Goal: Task Accomplishment & Management: Manage account settings

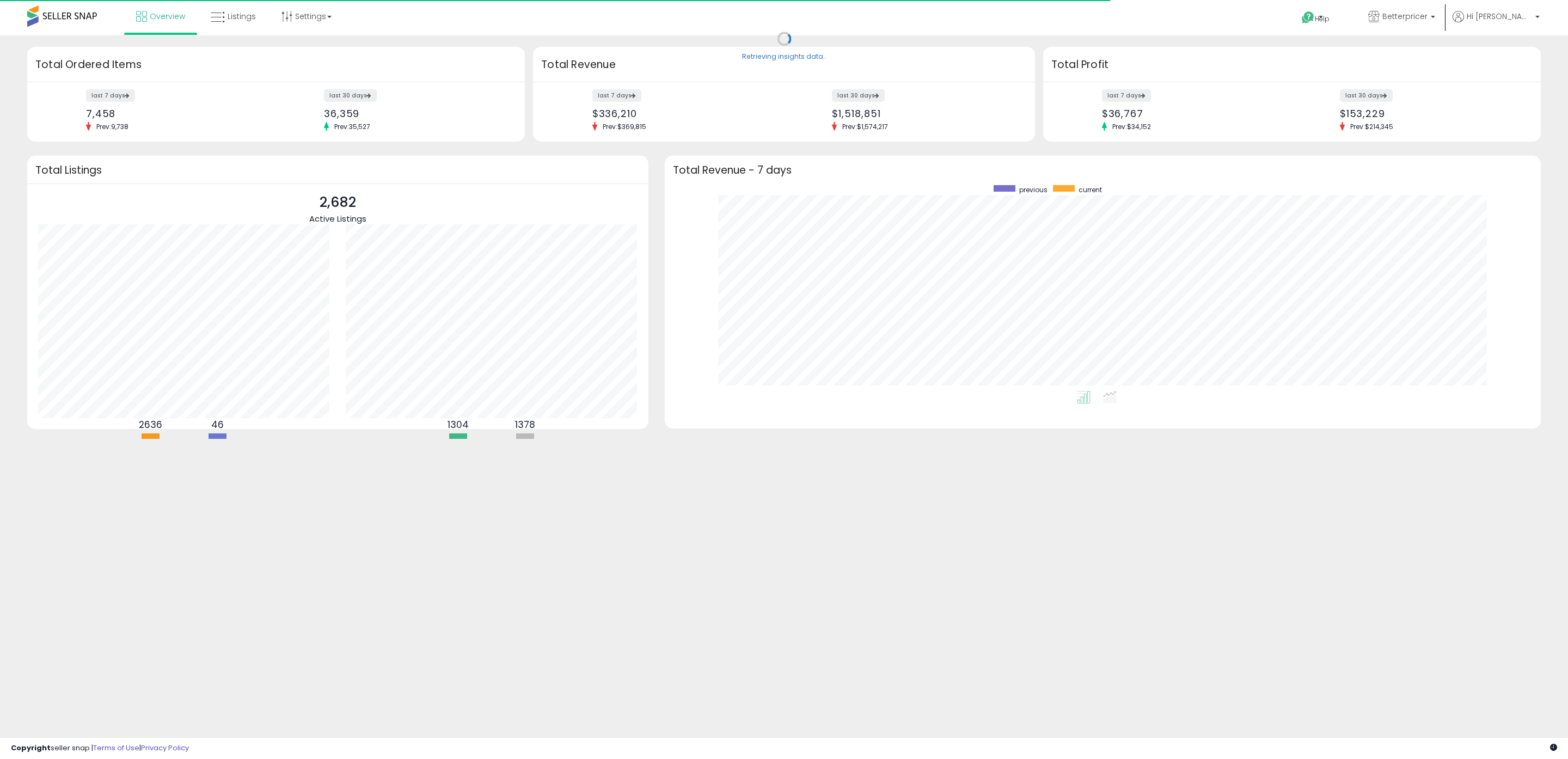
scroll to position [205, 854]
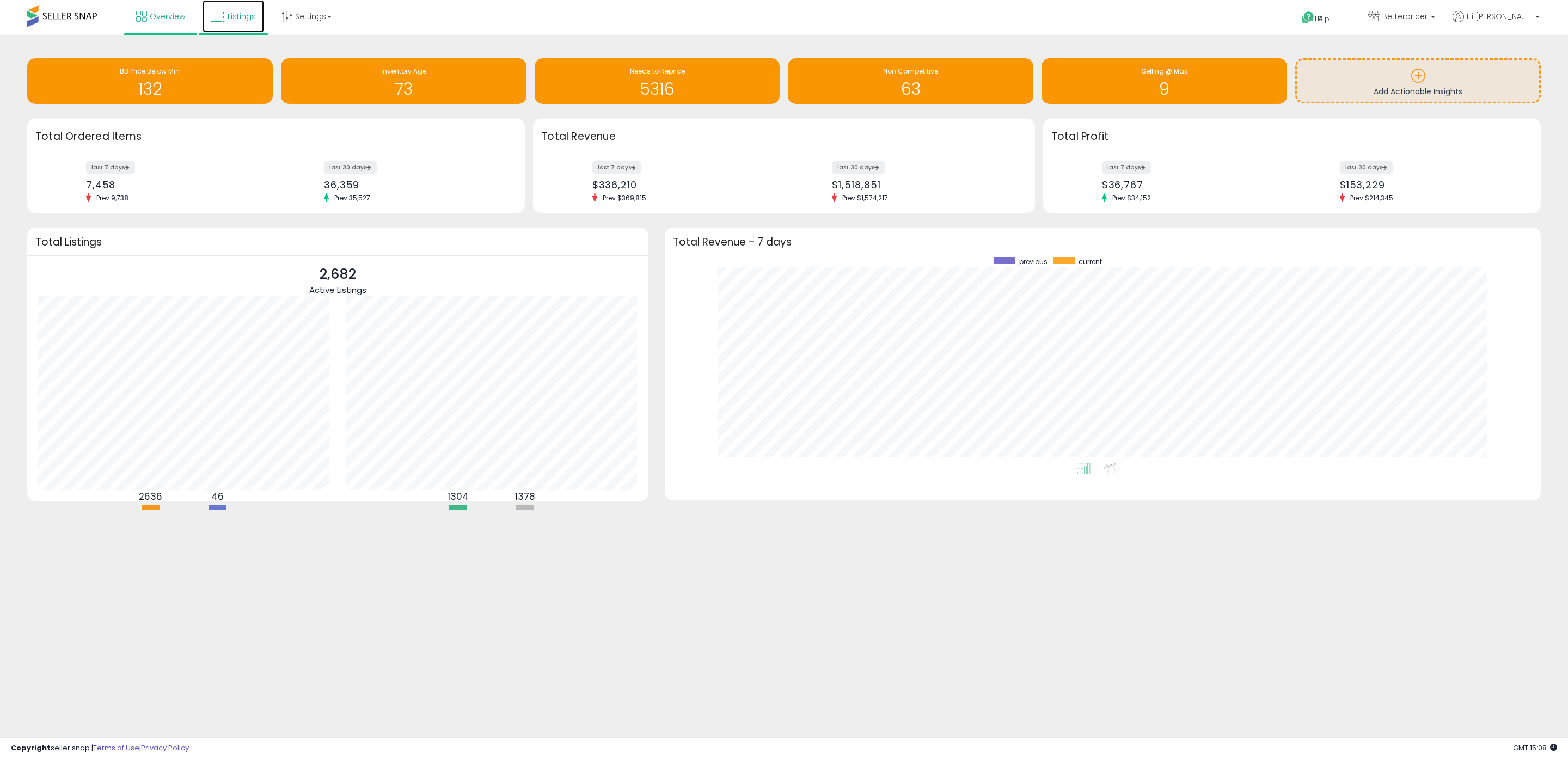
click at [237, 20] on span "Listings" at bounding box center [242, 16] width 29 height 11
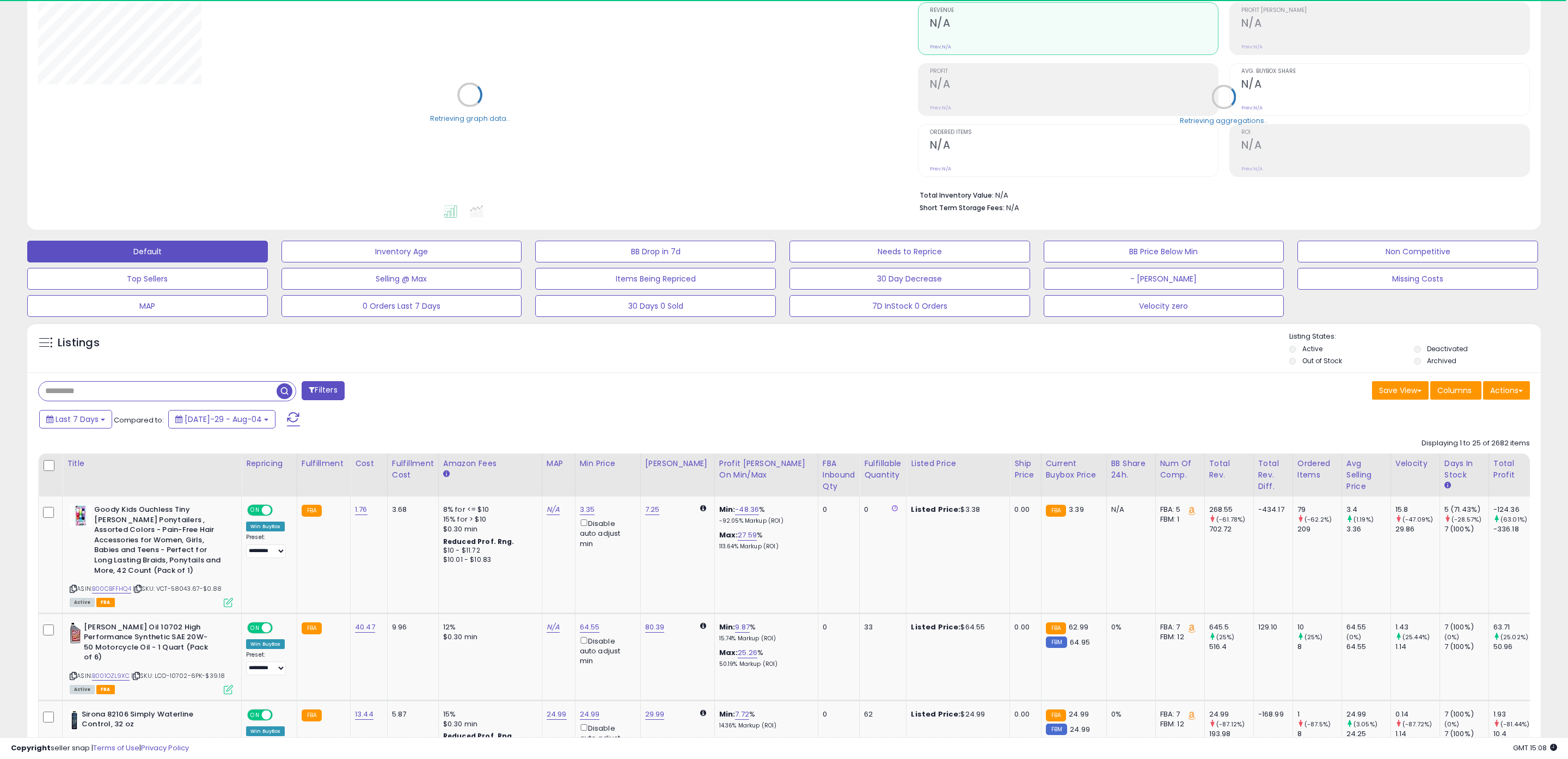
scroll to position [114, 0]
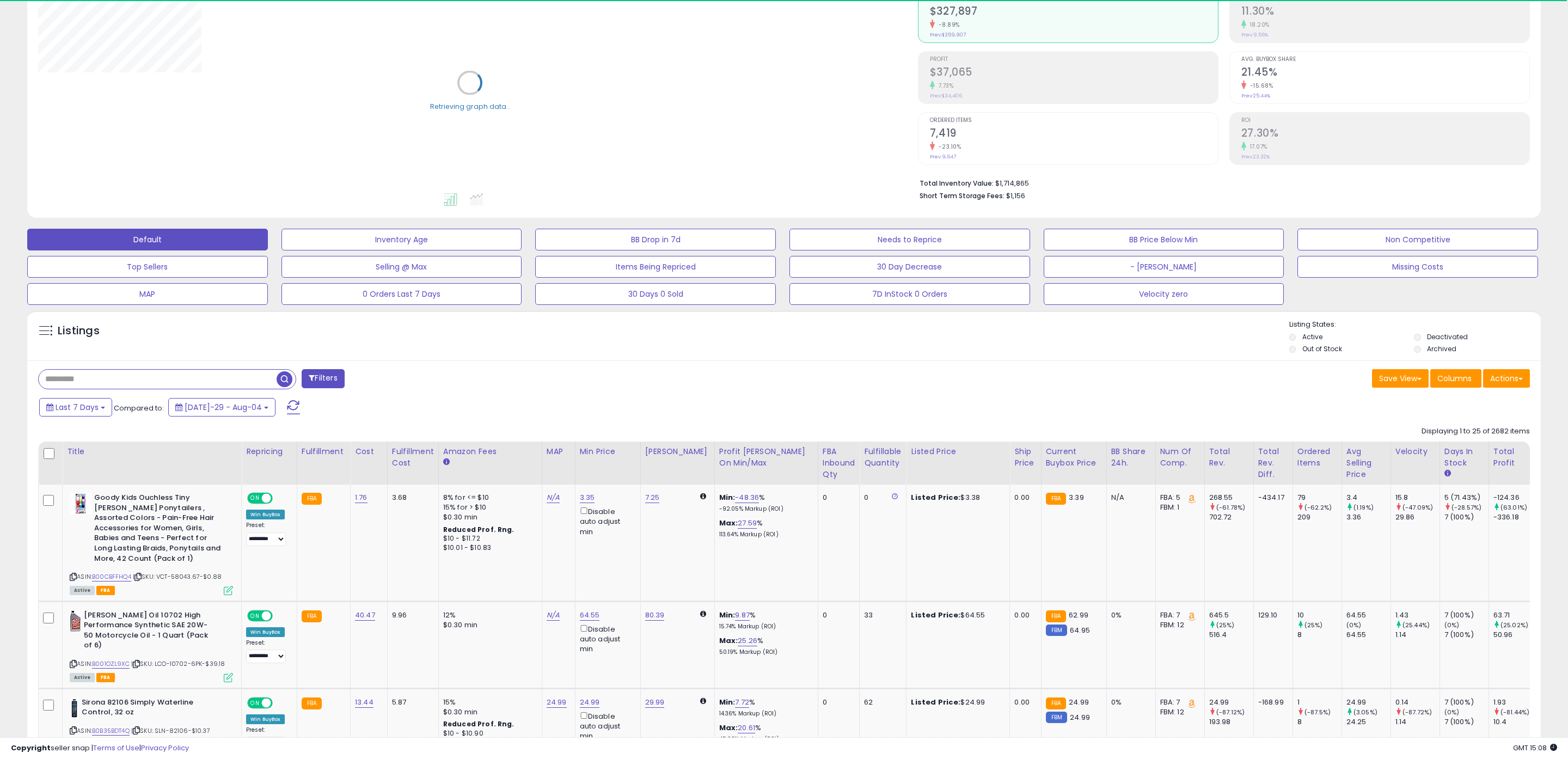
click at [88, 383] on input "text" at bounding box center [158, 379] width 237 height 19
paste input "**********"
type input "**********"
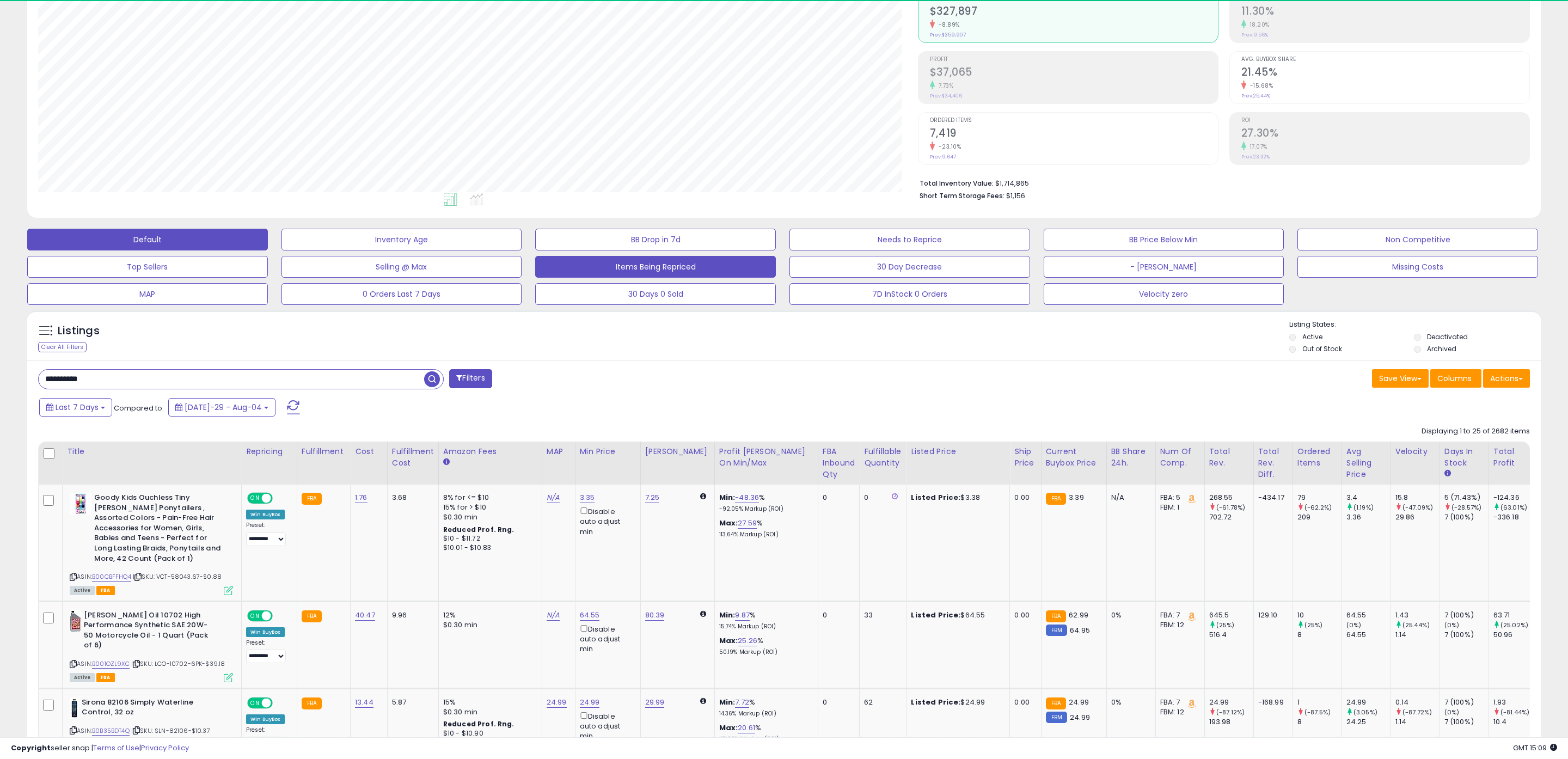
drag, startPoint x: 432, startPoint y: 377, endPoint x: 557, endPoint y: 383, distance: 125.1
click at [432, 377] on span "button" at bounding box center [432, 379] width 16 height 16
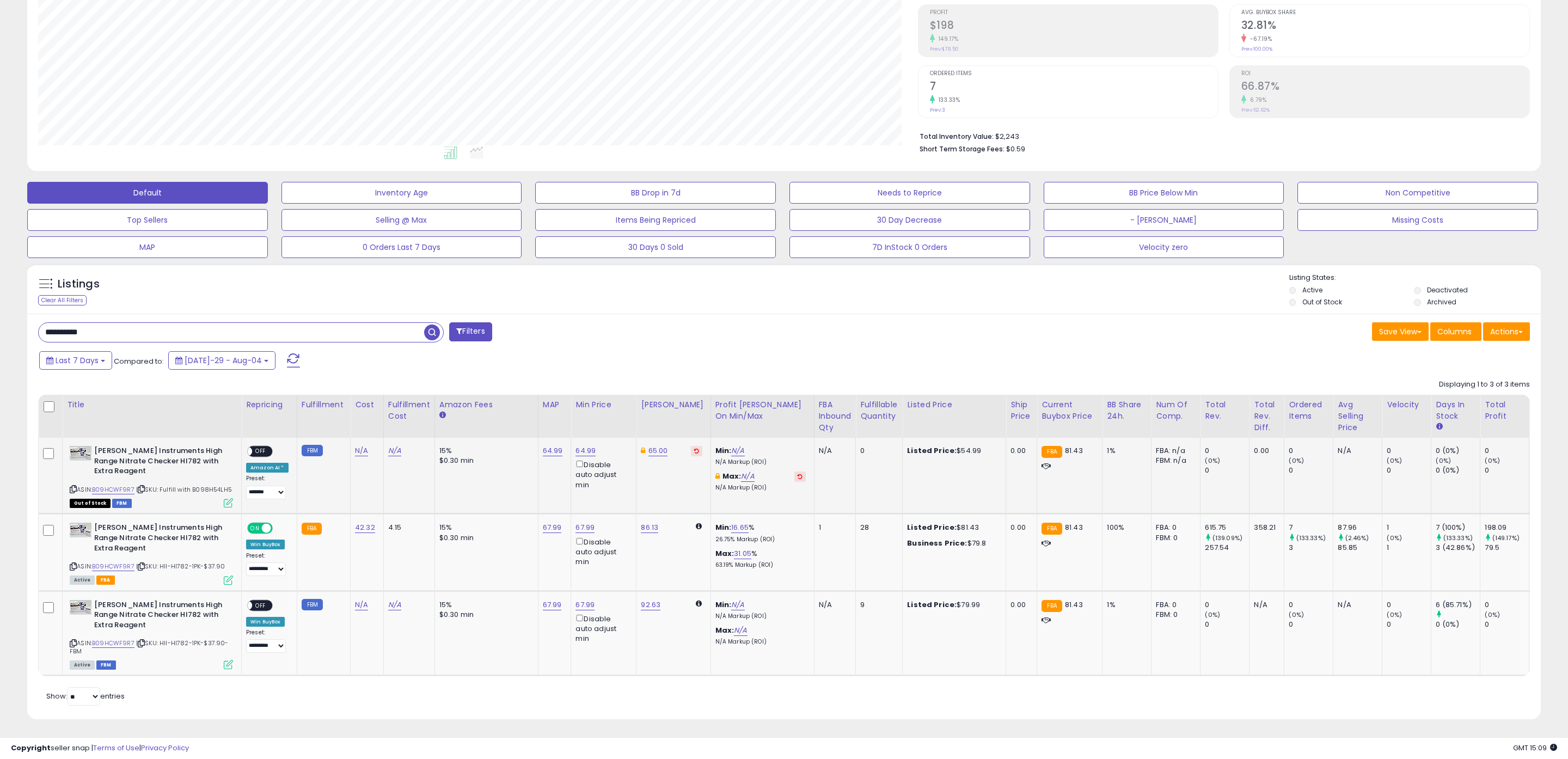
scroll to position [224, 880]
click at [547, 447] on link "64.99" at bounding box center [552, 451] width 20 height 11
drag, startPoint x: 519, startPoint y: 425, endPoint x: 437, endPoint y: 418, distance: 82.3
click at [439, 418] on table "Title Repricing" at bounding box center [910, 535] width 1745 height 282
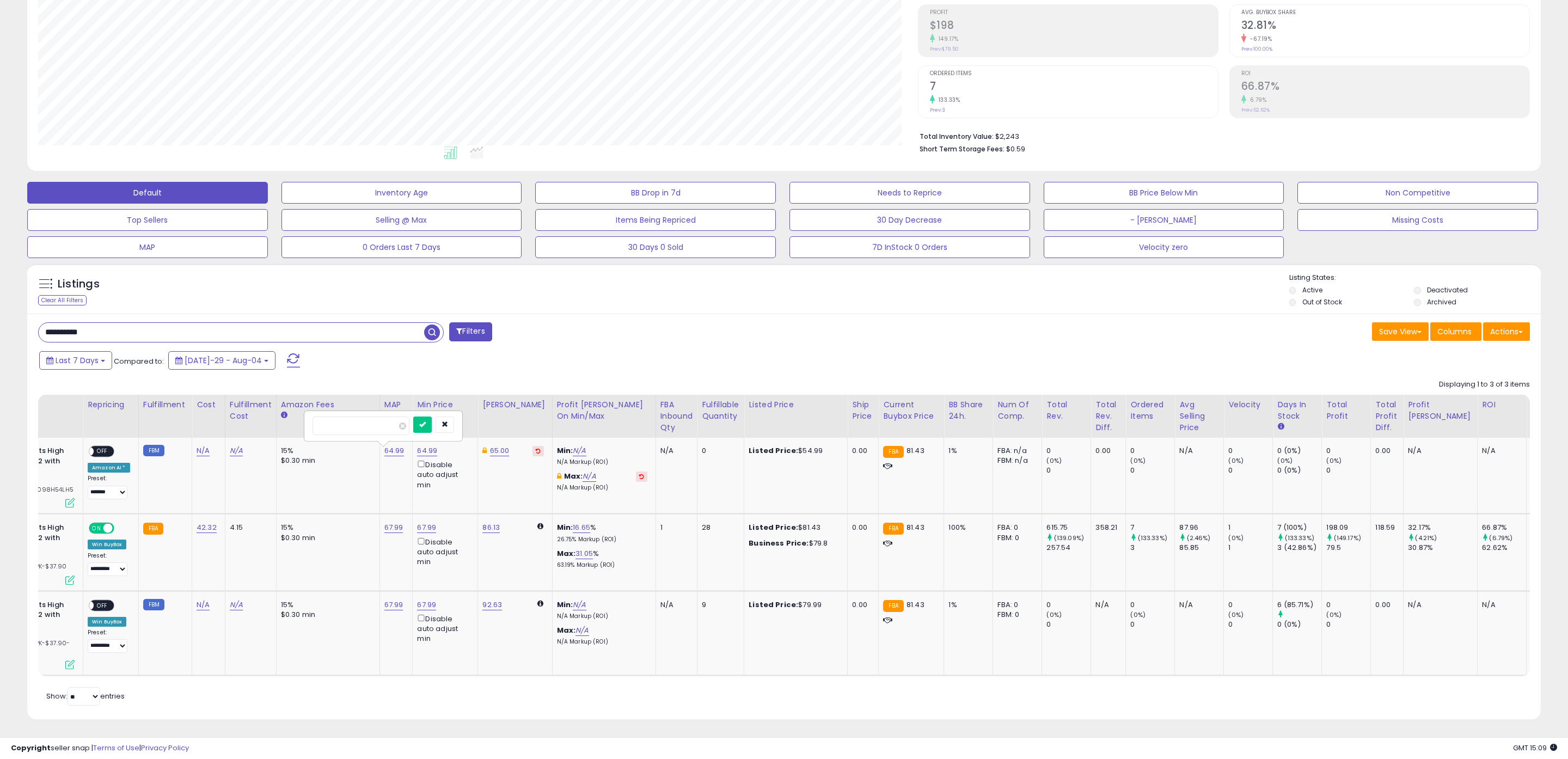
scroll to position [0, 0]
type input "*****"
click button "submit" at bounding box center [417, 424] width 18 height 16
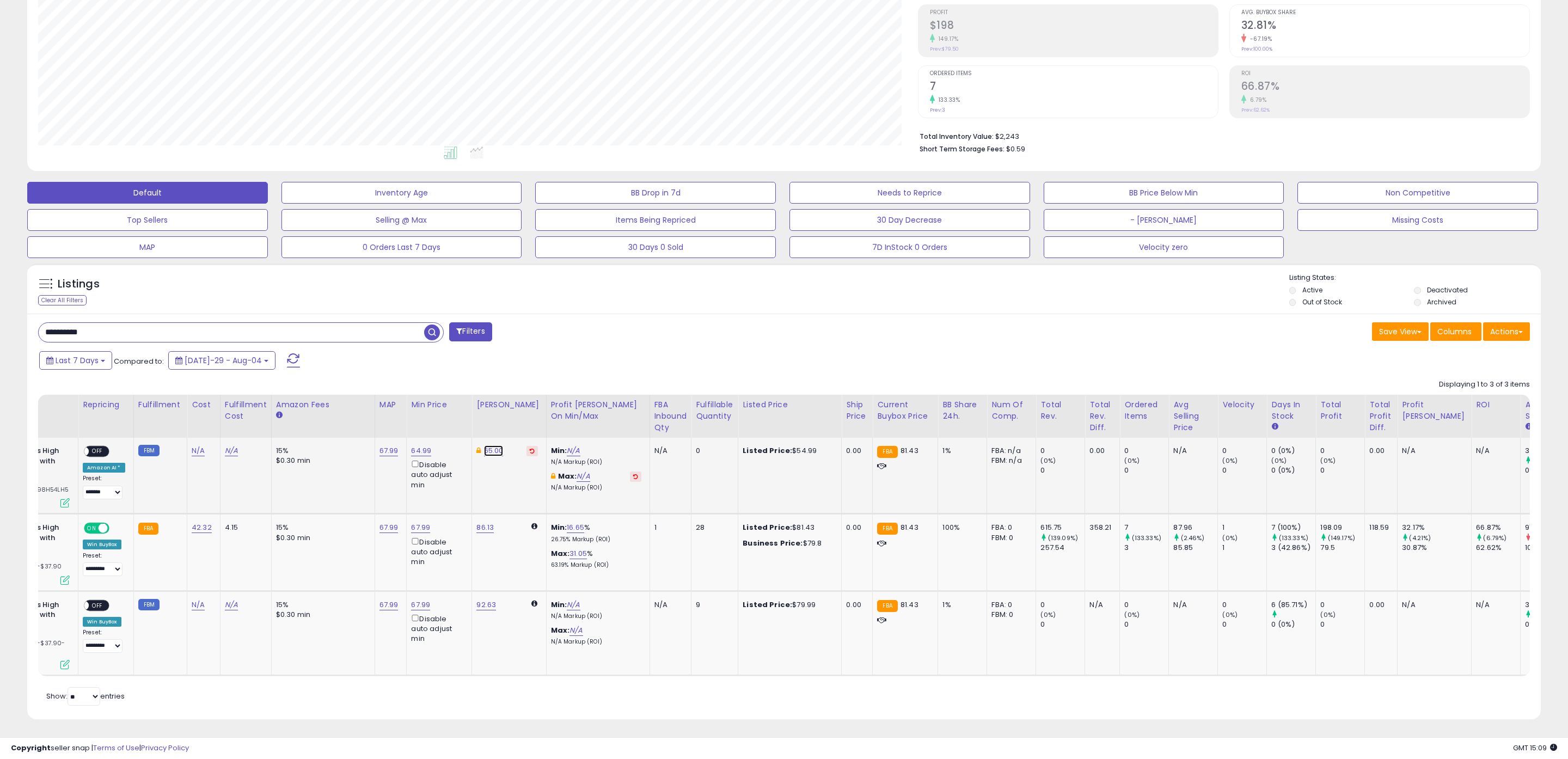
click at [486, 450] on link "65.00" at bounding box center [493, 451] width 20 height 11
drag, startPoint x: 447, startPoint y: 415, endPoint x: 392, endPoint y: 409, distance: 55.3
click at [392, 409] on table "Title Repricing" at bounding box center [747, 535] width 1744 height 282
type input "*****"
click button "submit" at bounding box center [522, 413] width 18 height 16
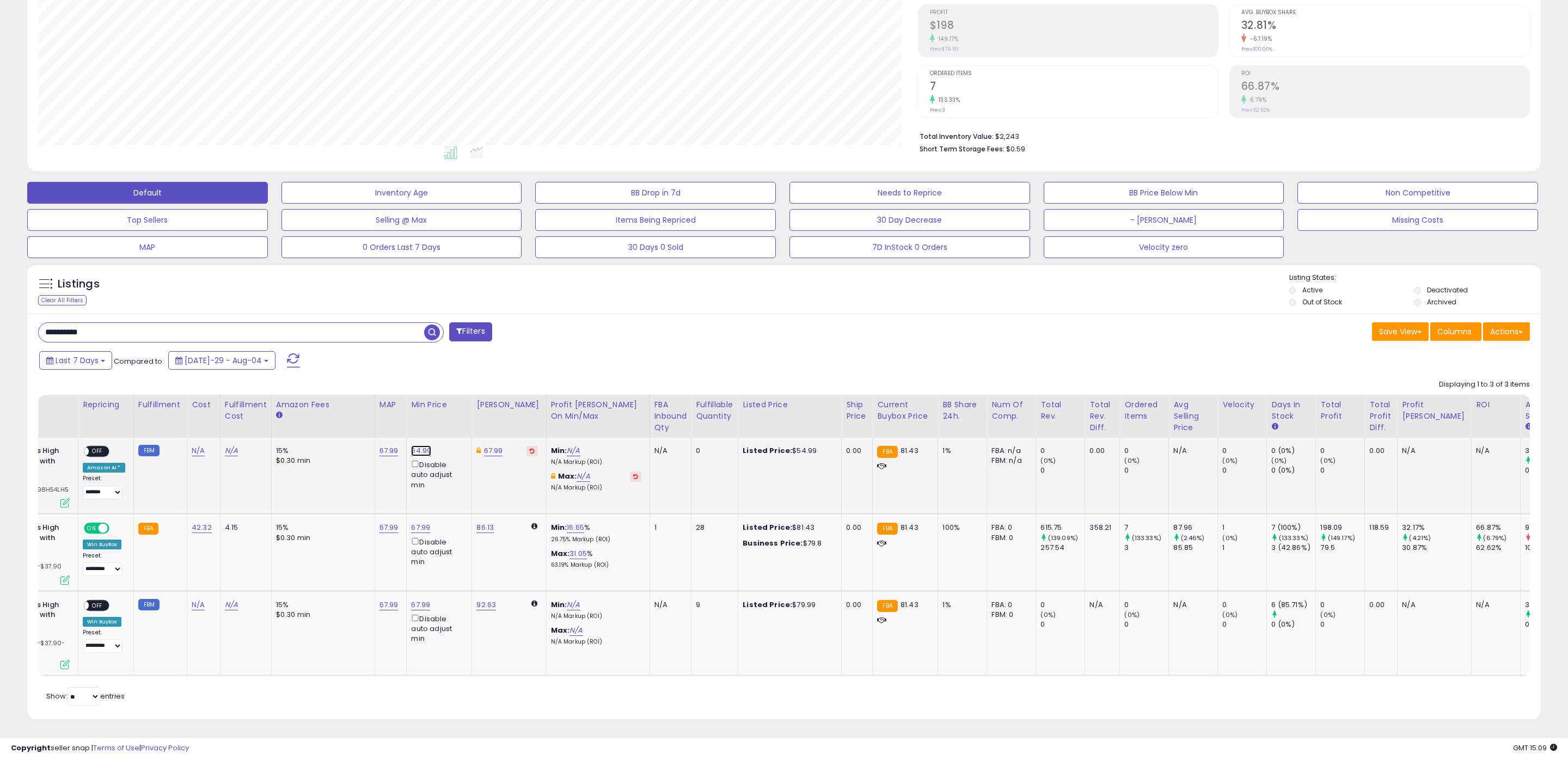
click at [413, 450] on link "64.99" at bounding box center [420, 451] width 20 height 11
drag, startPoint x: 382, startPoint y: 416, endPoint x: 297, endPoint y: 407, distance: 85.5
click at [308, 409] on table "Title Repricing" at bounding box center [747, 535] width 1744 height 282
type input "*****"
click button "submit" at bounding box center [449, 413] width 18 height 16
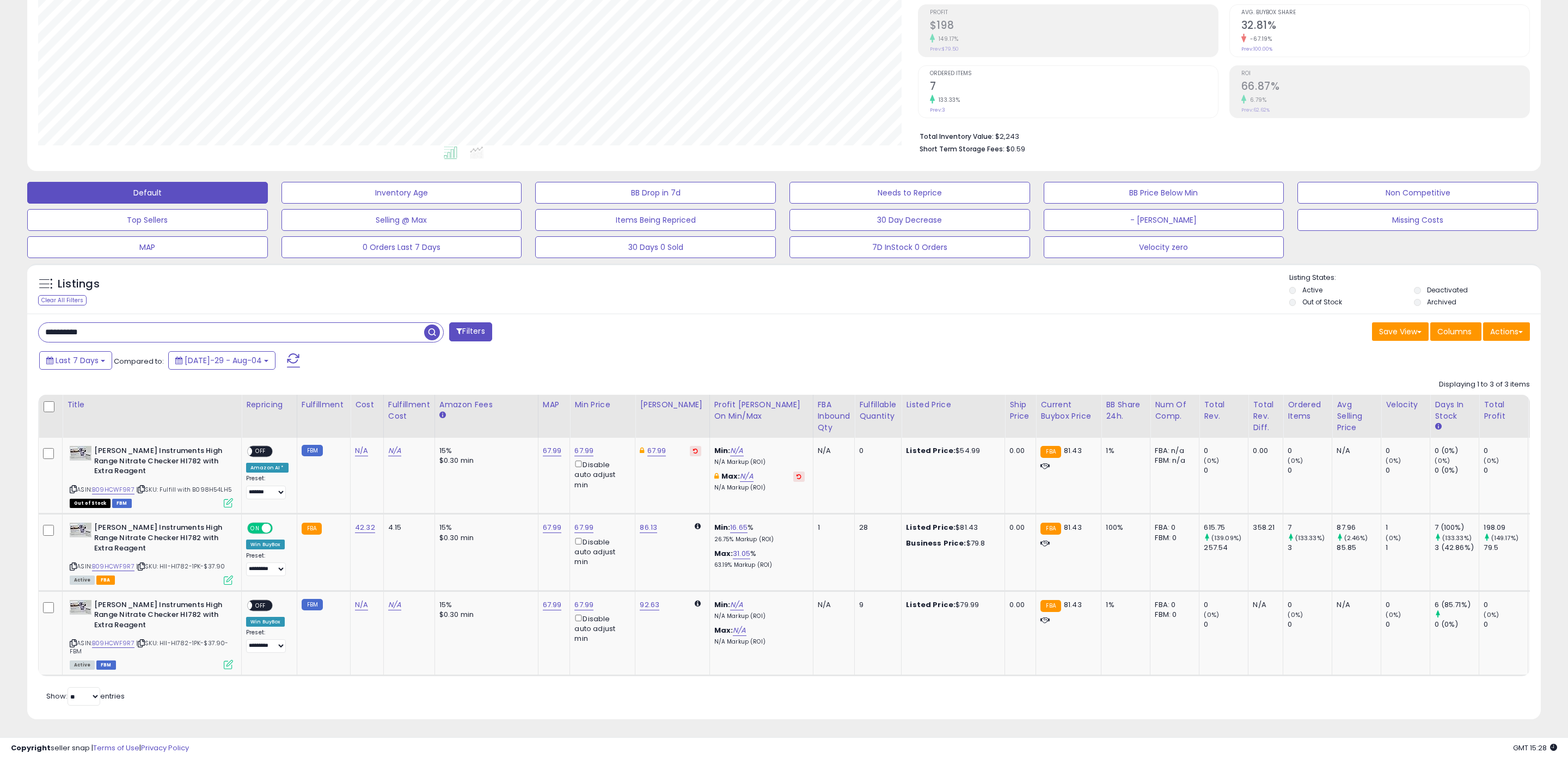
drag, startPoint x: 144, startPoint y: 327, endPoint x: 0, endPoint y: 327, distance: 144.0
click at [0, 327] on div "**********" at bounding box center [784, 317] width 1568 height 886
paste input "text"
type input "**********"
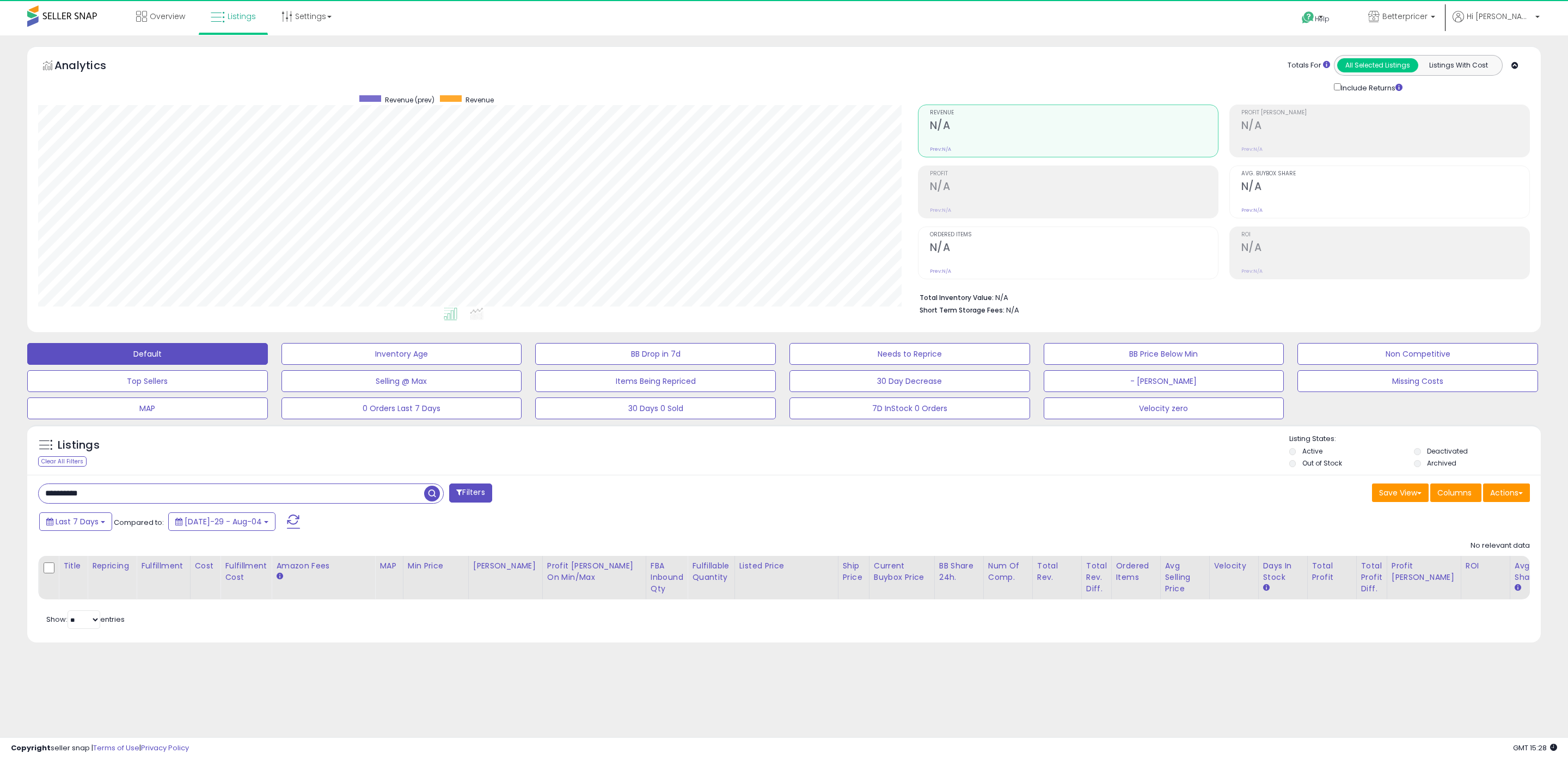
scroll to position [224, 880]
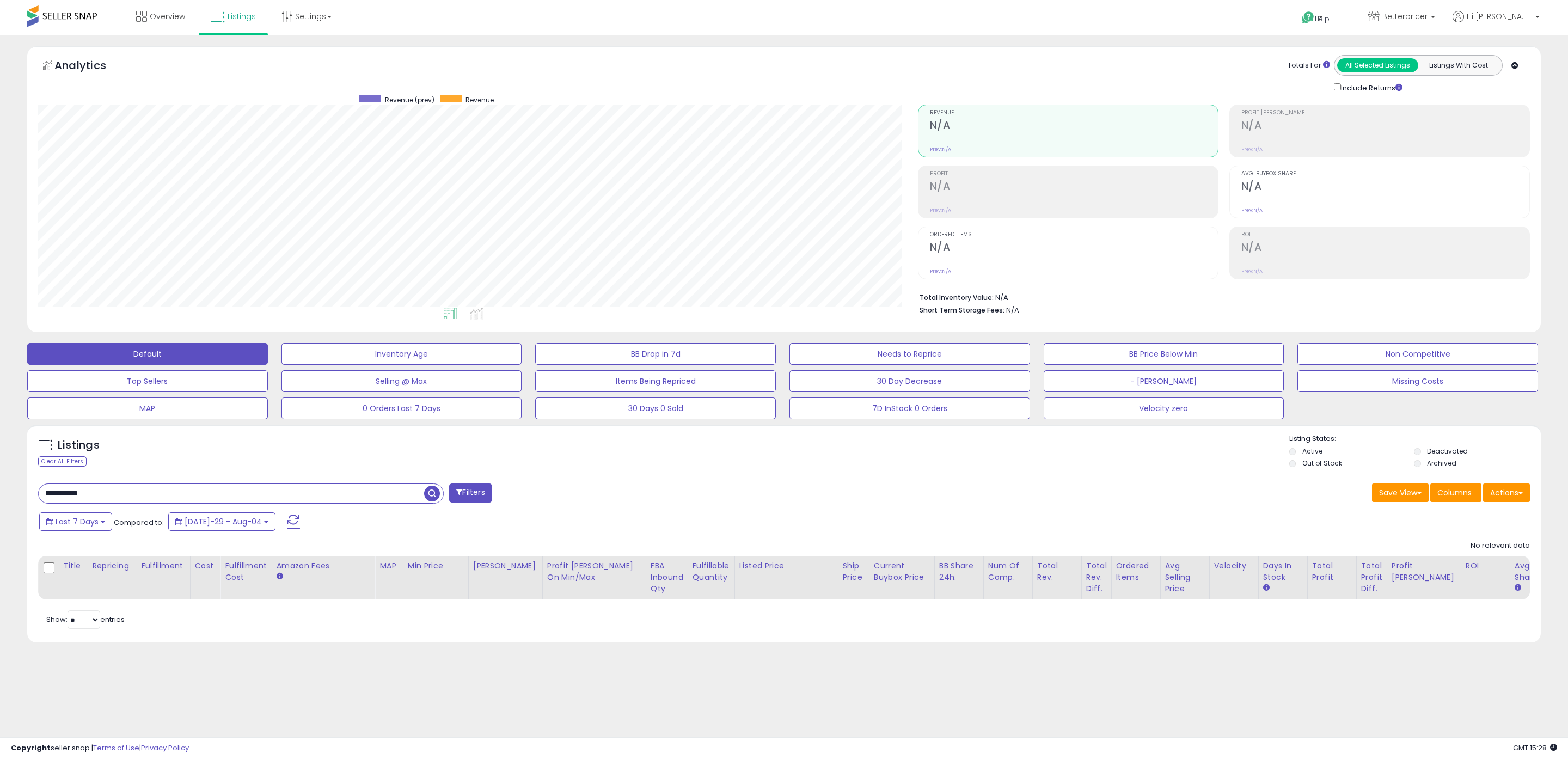
click at [1461, 449] on label "Deactivated" at bounding box center [1447, 451] width 41 height 10
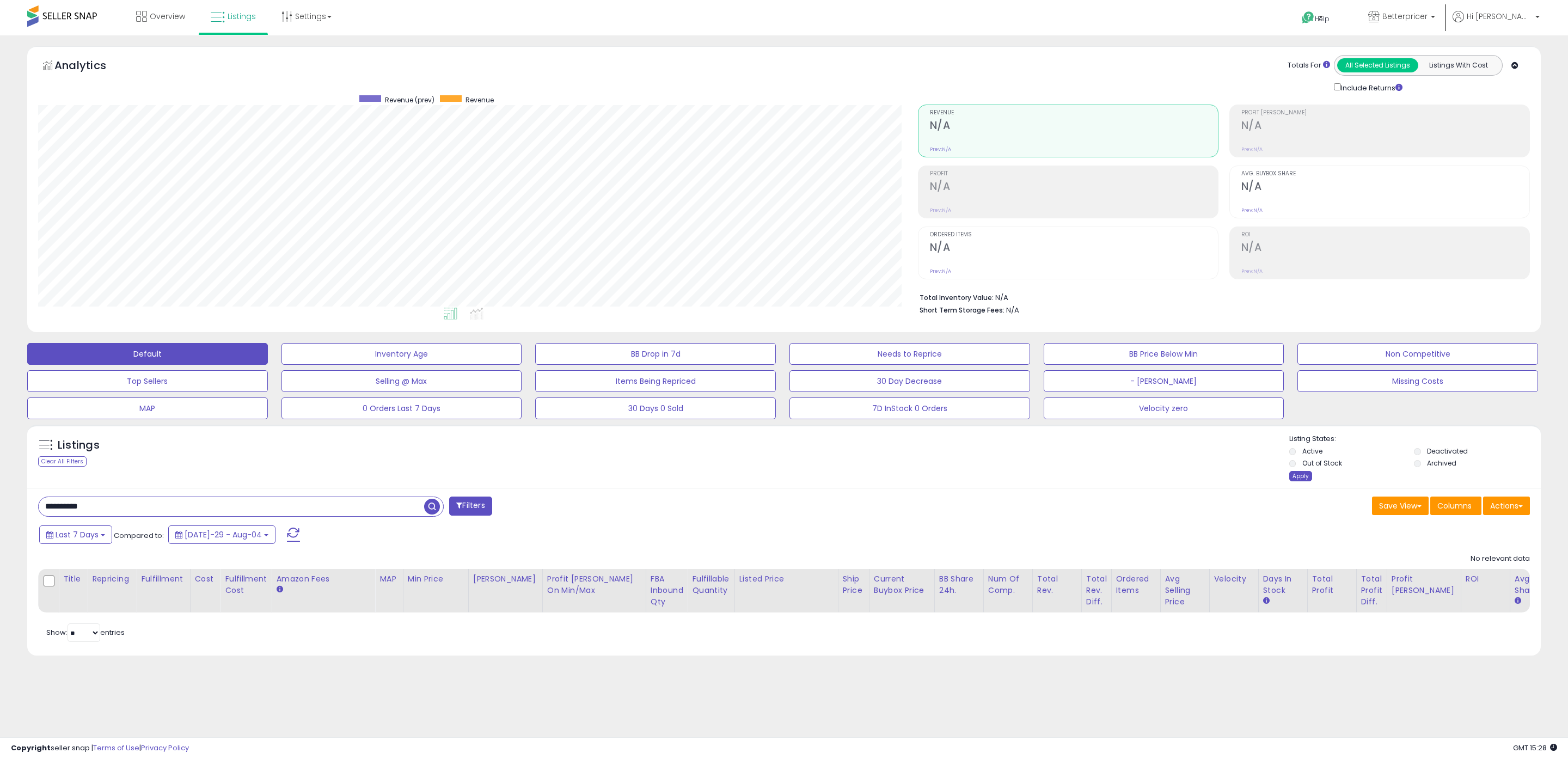
click at [1303, 476] on div "Apply" at bounding box center [1300, 476] width 23 height 10
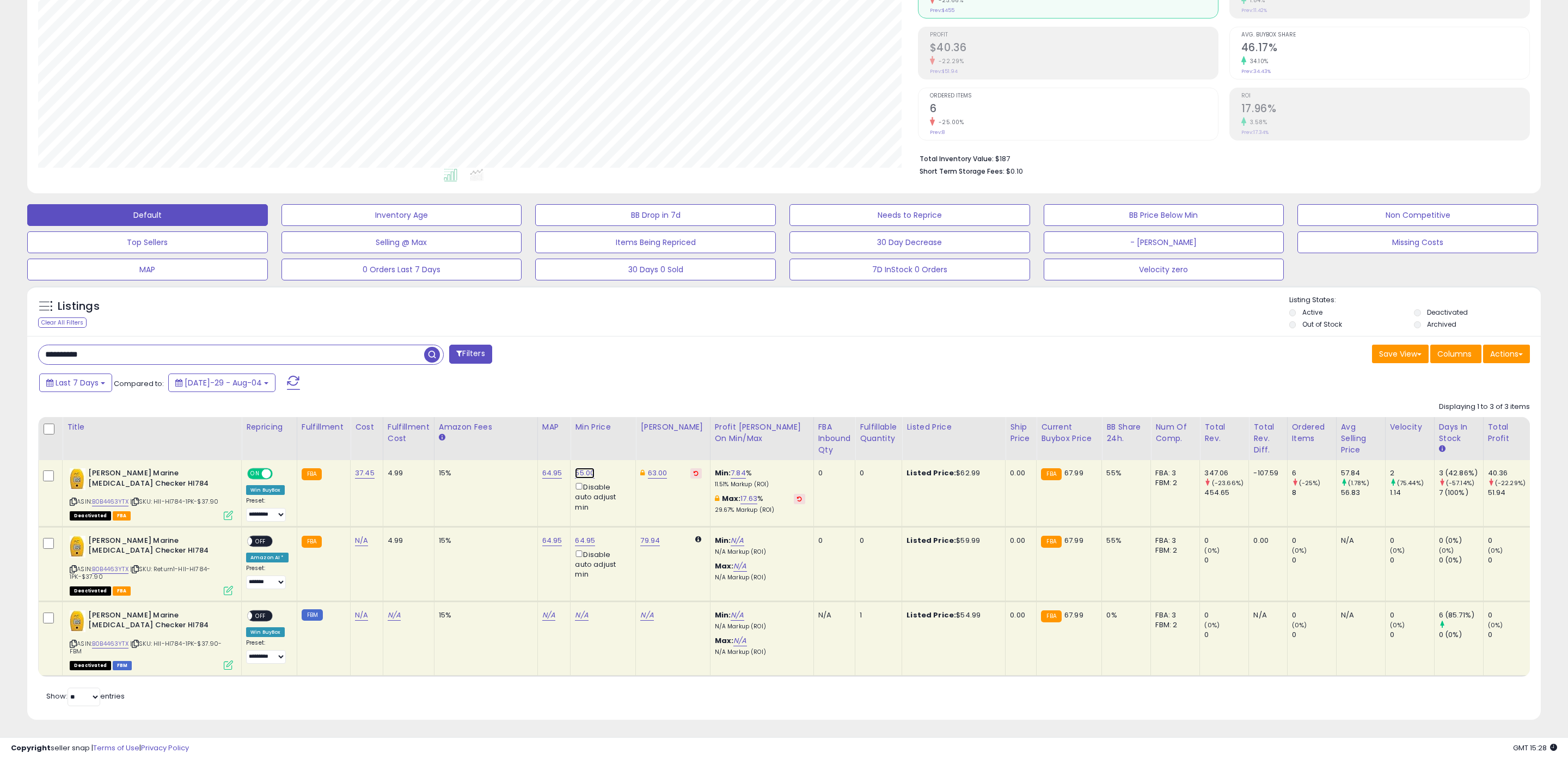
click at [582, 472] on link "55.00" at bounding box center [584, 473] width 20 height 11
drag, startPoint x: 541, startPoint y: 436, endPoint x: 400, endPoint y: 418, distance: 142.1
click at [414, 419] on table "Title Repricing" at bounding box center [912, 547] width 1747 height 260
type input "*****"
click at [605, 428] on button "submit" at bounding box center [614, 436] width 18 height 16
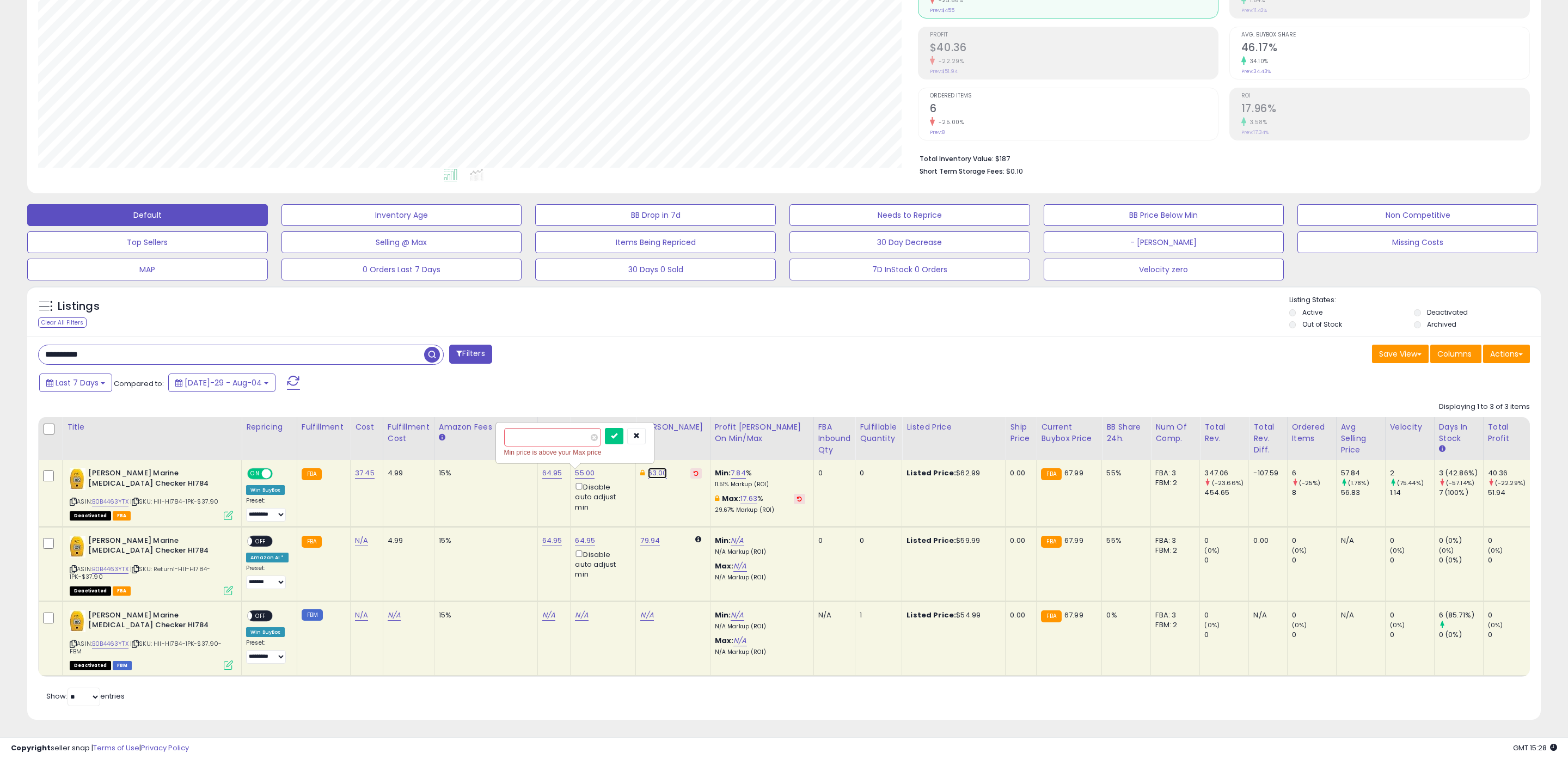
click at [647, 472] on link "63.00" at bounding box center [657, 473] width 20 height 11
drag, startPoint x: 595, startPoint y: 438, endPoint x: 539, endPoint y: 431, distance: 56.4
click at [540, 600] on tr "[PERSON_NAME] Marine [MEDICAL_DATA] Checker HI784 ASIN: B0B4463YTX | SKU: HII-H…" at bounding box center [912, 638] width 1747 height 75
type input "*****"
click button "submit" at bounding box center [686, 436] width 18 height 16
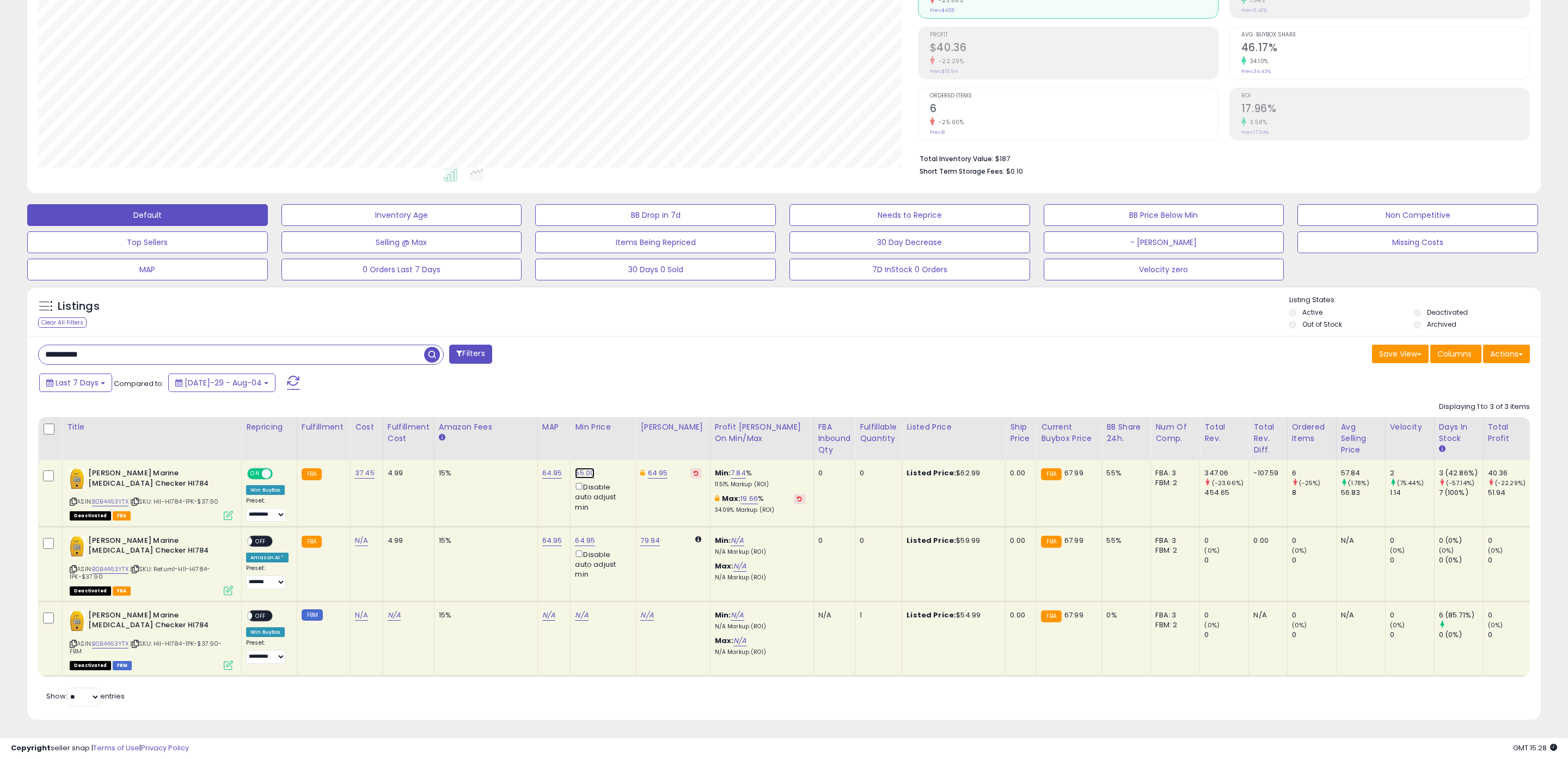
click at [577, 470] on link "55.00" at bounding box center [584, 473] width 20 height 11
drag, startPoint x: 553, startPoint y: 438, endPoint x: 447, endPoint y: 430, distance: 106.3
click at [449, 430] on table "Title Repricing" at bounding box center [912, 547] width 1747 height 260
type input "*****"
click button "submit" at bounding box center [614, 436] width 18 height 16
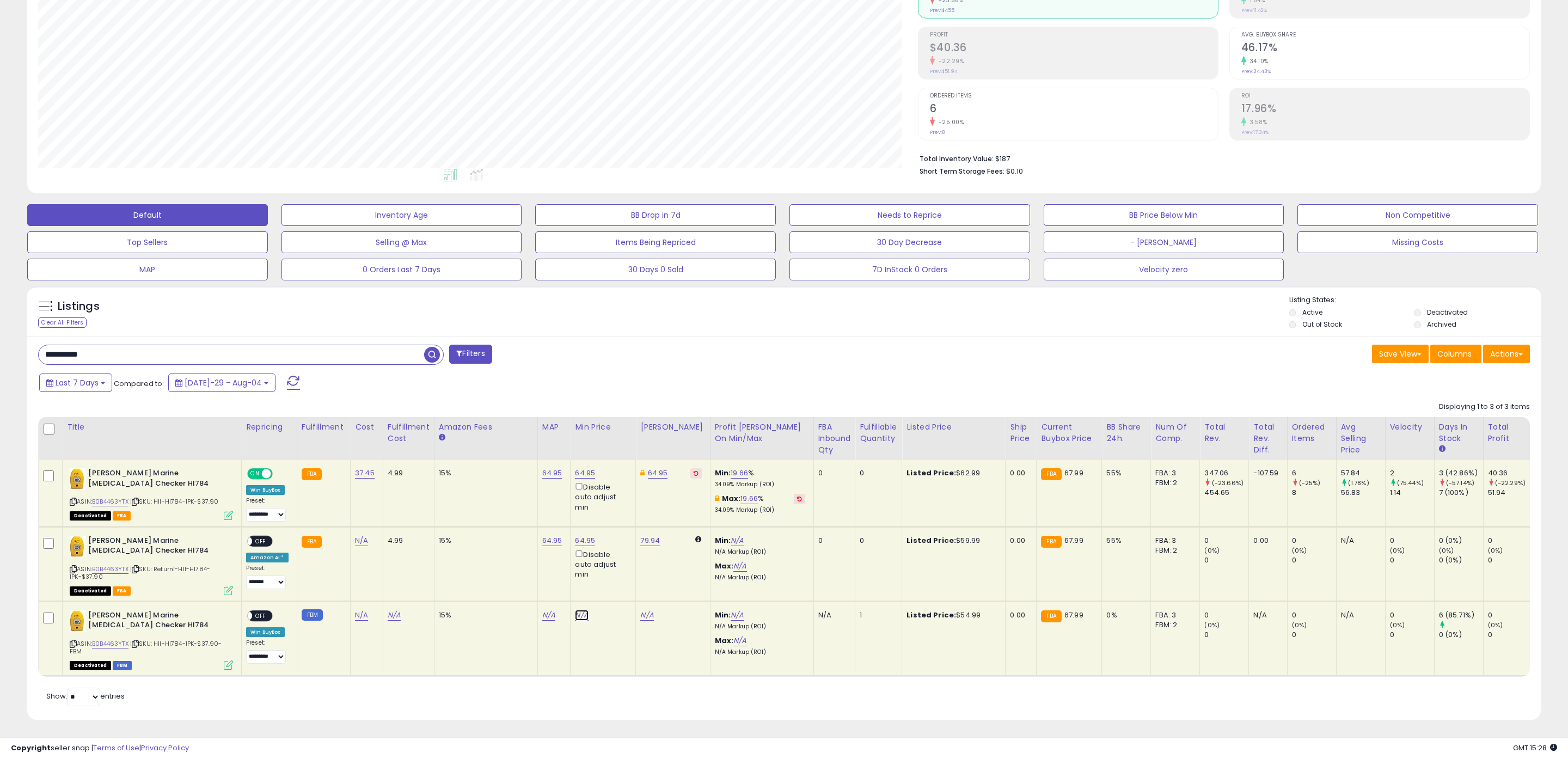
click at [579, 613] on link "N/A" at bounding box center [581, 614] width 13 height 11
type input "*****"
click button "submit" at bounding box center [610, 576] width 18 height 16
click at [547, 617] on link "N/A" at bounding box center [549, 614] width 13 height 11
click at [509, 583] on input "number" at bounding box center [517, 588] width 97 height 18
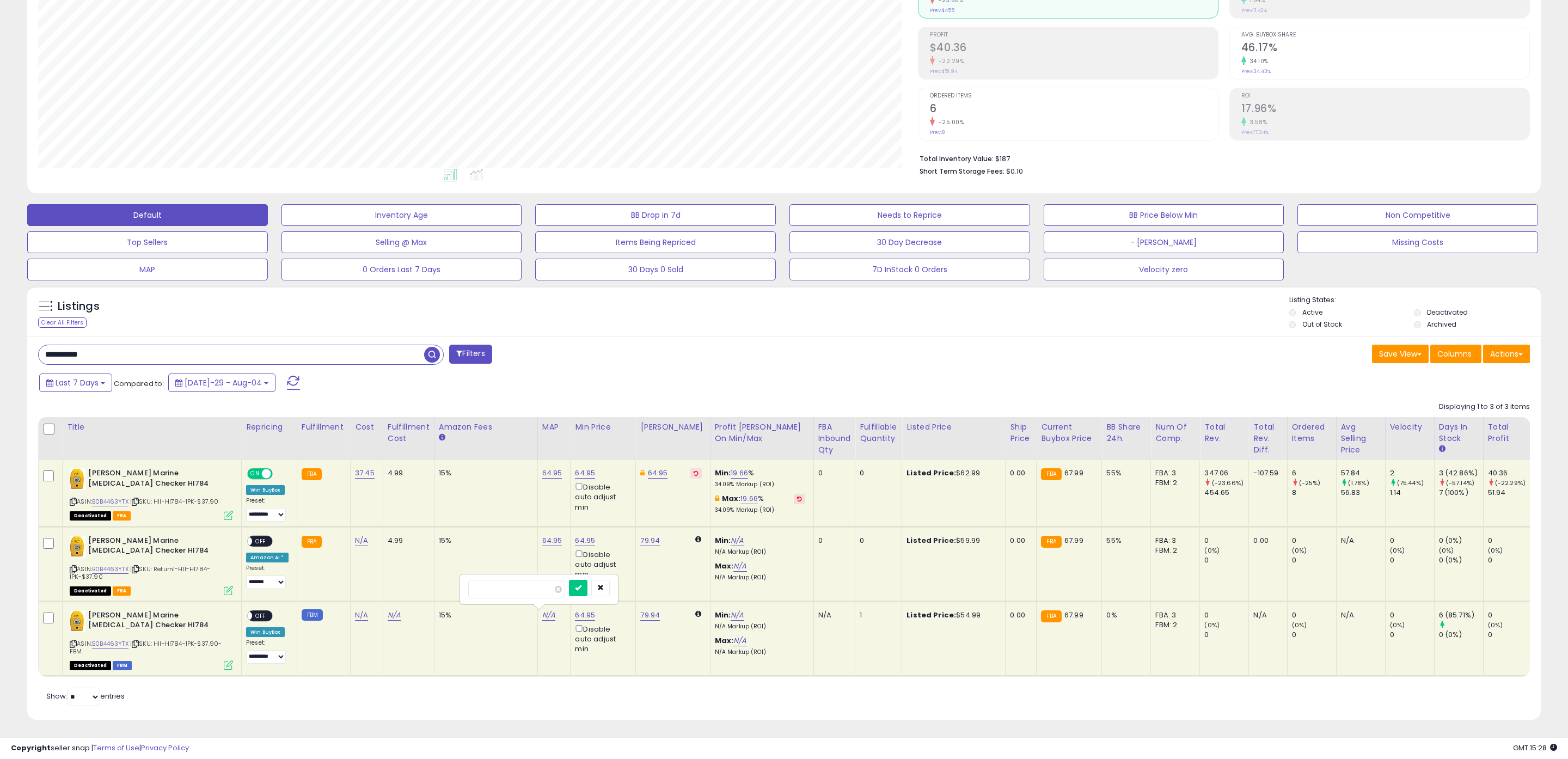
type input "*"
type input "*****"
click button "submit" at bounding box center [577, 587] width 18 height 16
click at [575, 632] on div "Disable auto adjust min" at bounding box center [601, 639] width 52 height 31
click at [575, 630] on div "Disable auto adjust min" at bounding box center [601, 639] width 52 height 31
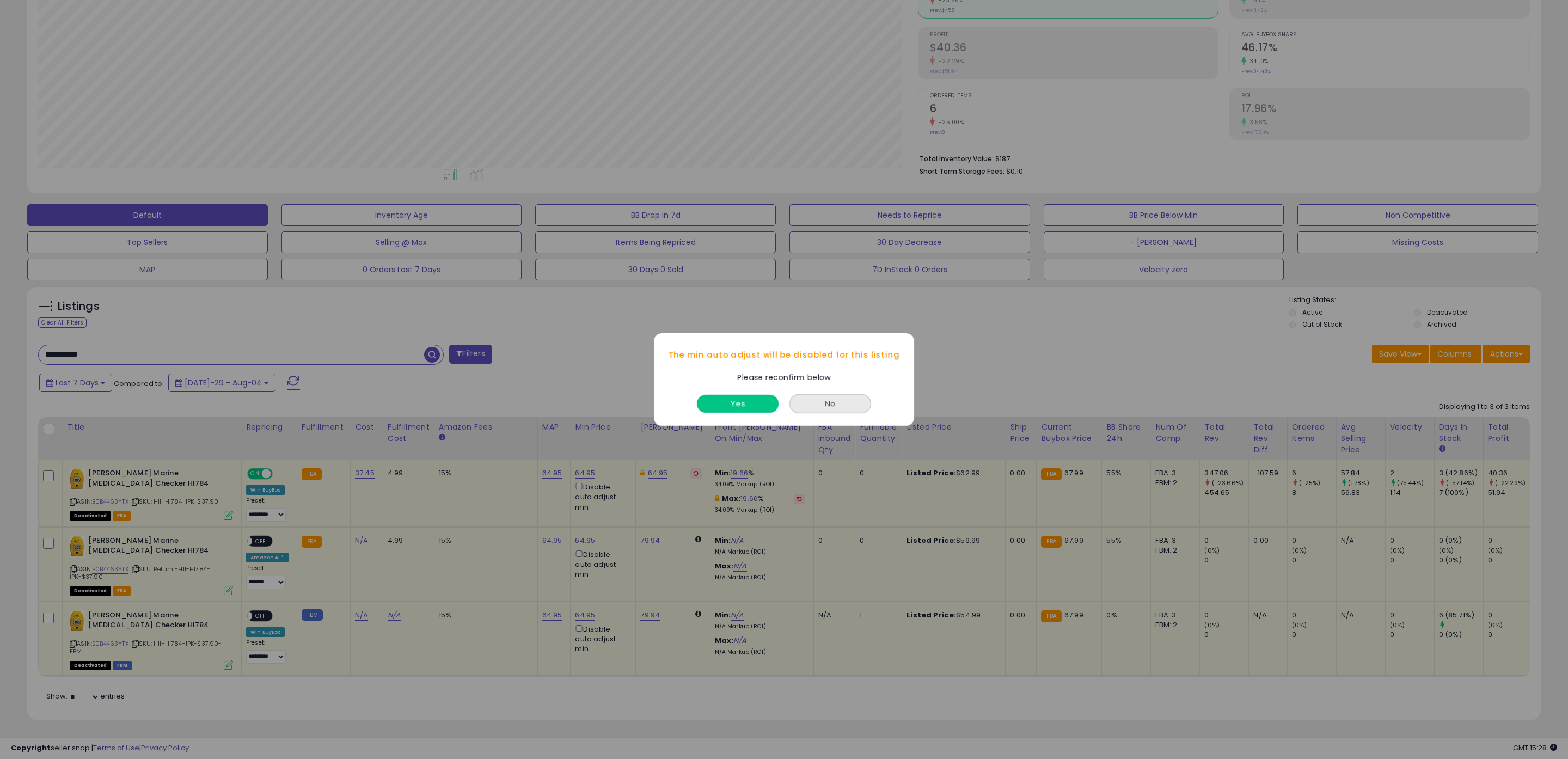
click at [738, 407] on button "Yes" at bounding box center [738, 403] width 81 height 18
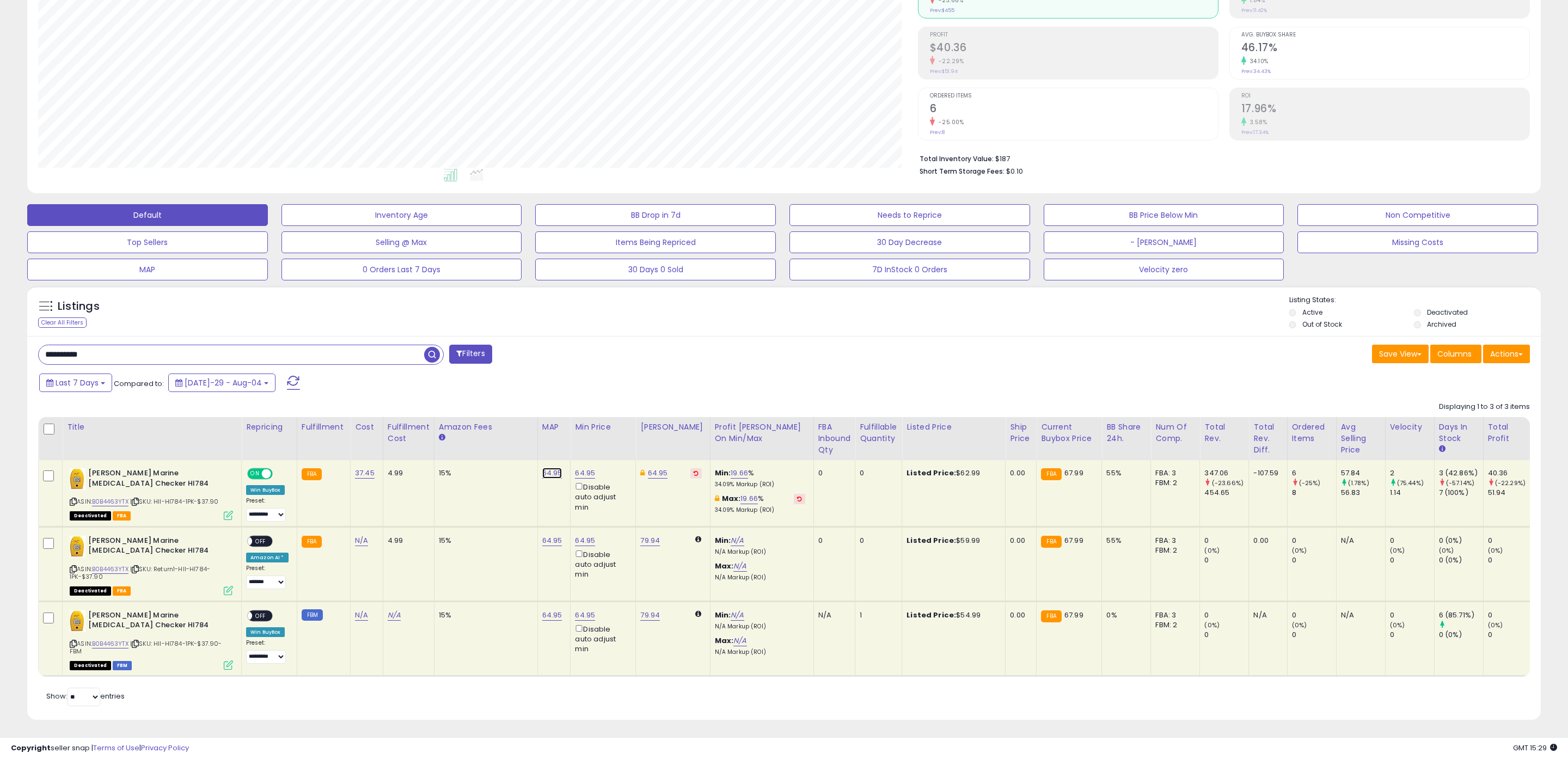
click at [552, 471] on link "64.95" at bounding box center [552, 473] width 20 height 11
drag, startPoint x: 519, startPoint y: 450, endPoint x: 396, endPoint y: 435, distance: 123.9
click at [397, 435] on table "Title Repricing" at bounding box center [912, 547] width 1747 height 260
type input "*****"
click button "submit" at bounding box center [581, 446] width 18 height 16
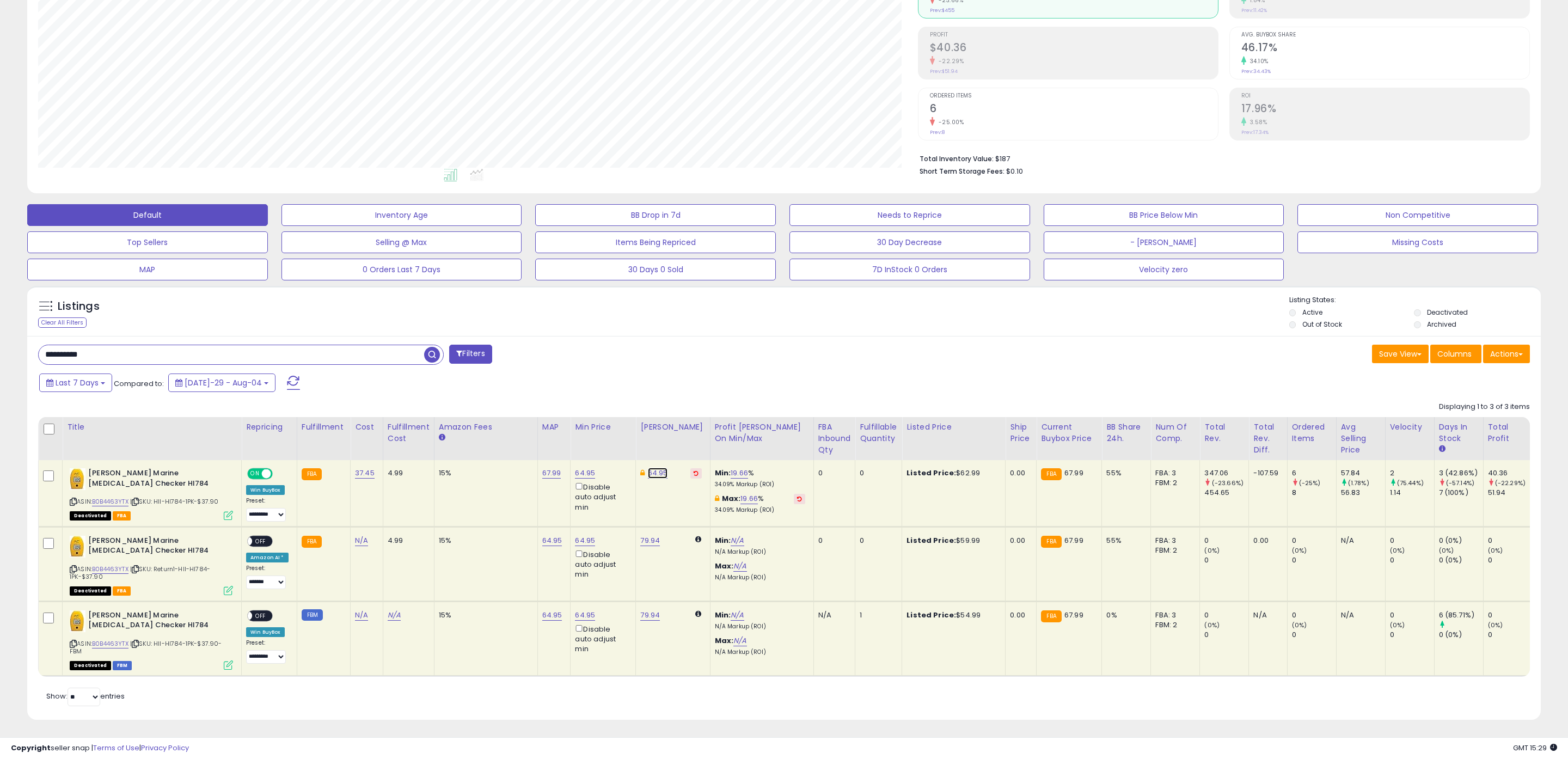
click at [647, 473] on link "64.95" at bounding box center [657, 473] width 20 height 11
drag, startPoint x: 624, startPoint y: 441, endPoint x: 478, endPoint y: 416, distance: 148.1
click at [482, 418] on table "Title Repricing" at bounding box center [912, 547] width 1747 height 260
type input "*****"
click button "submit" at bounding box center [686, 436] width 18 height 16
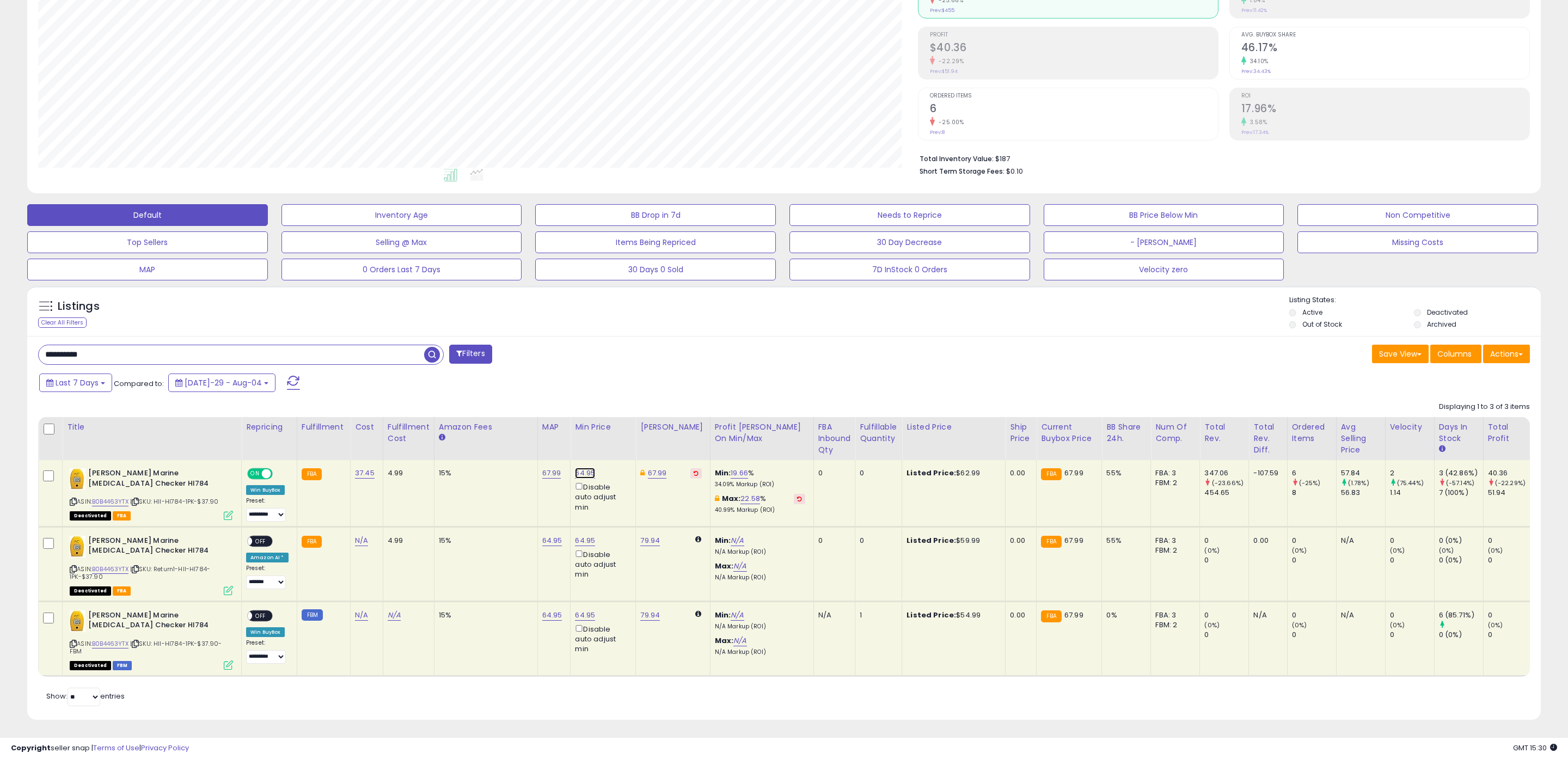
click at [575, 474] on link "64.95" at bounding box center [584, 473] width 20 height 11
drag, startPoint x: 504, startPoint y: 434, endPoint x: 427, endPoint y: 418, distance: 78.6
click at [474, 429] on table "Title Repricing" at bounding box center [912, 547] width 1747 height 260
type input "*****"
click button "submit" at bounding box center [614, 436] width 18 height 16
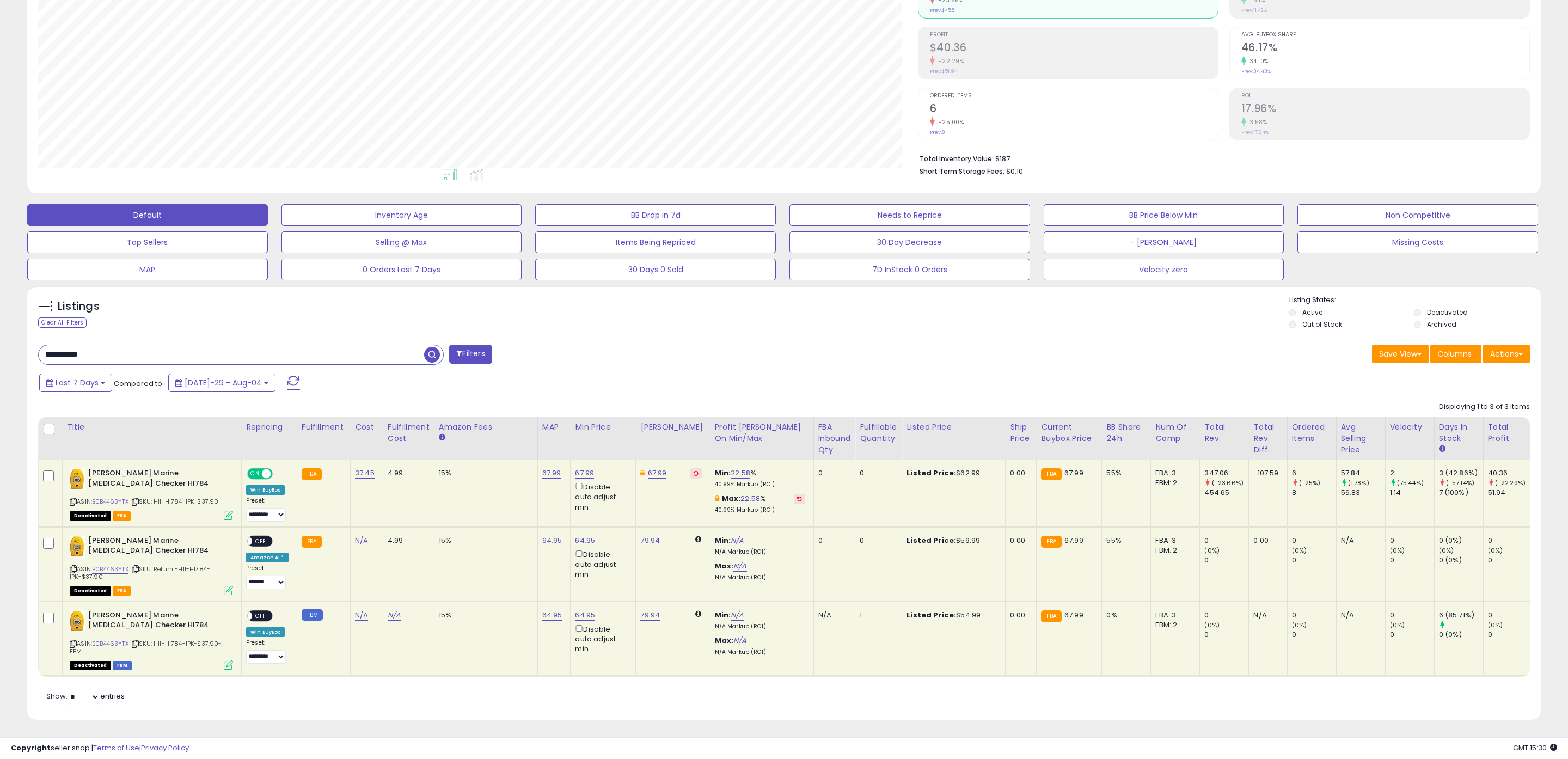
click at [797, 499] on icon at bounding box center [800, 498] width 5 height 5
click at [577, 478] on link "64.95" at bounding box center [584, 473] width 19 height 11
drag, startPoint x: 526, startPoint y: 501, endPoint x: 406, endPoint y: 495, distance: 120.1
click at [408, 495] on tbody "[PERSON_NAME] Marine [MEDICAL_DATA] Checker HI784 ASIN: B0B4463YTX | SKU: HII-H…" at bounding box center [912, 568] width 1747 height 216
drag, startPoint x: 542, startPoint y: 503, endPoint x: 466, endPoint y: 498, distance: 76.2
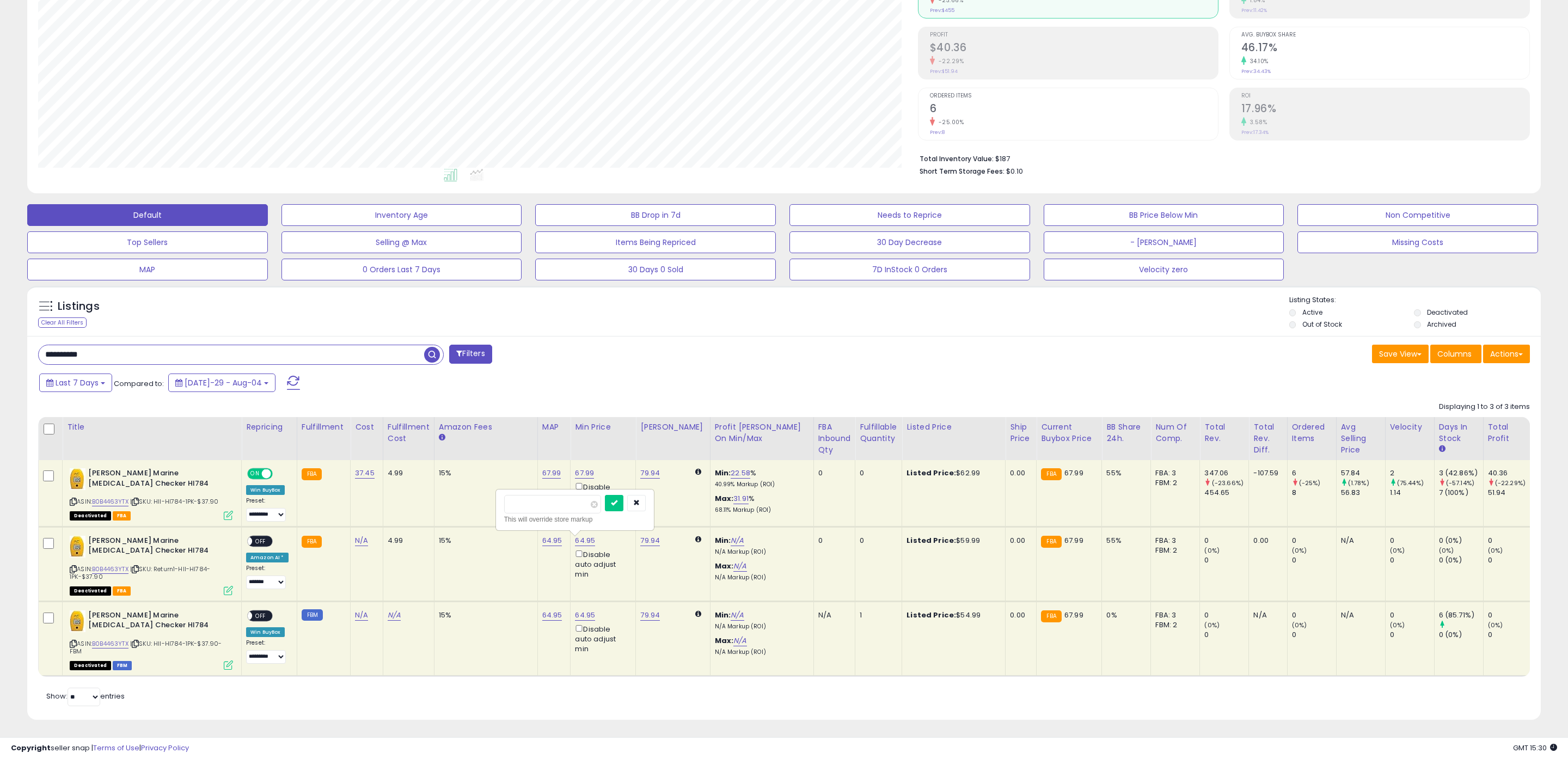
click at [467, 498] on tbody "[PERSON_NAME] Marine [MEDICAL_DATA] Checker HI784 ASIN: B0B4463YTX | SKU: HII-H…" at bounding box center [912, 568] width 1747 height 216
type input "*****"
click at [617, 503] on icon "submit" at bounding box center [615, 503] width 7 height 7
click at [543, 478] on link "64.95" at bounding box center [552, 473] width 19 height 11
drag, startPoint x: 469, startPoint y: 509, endPoint x: 411, endPoint y: 508, distance: 58.0
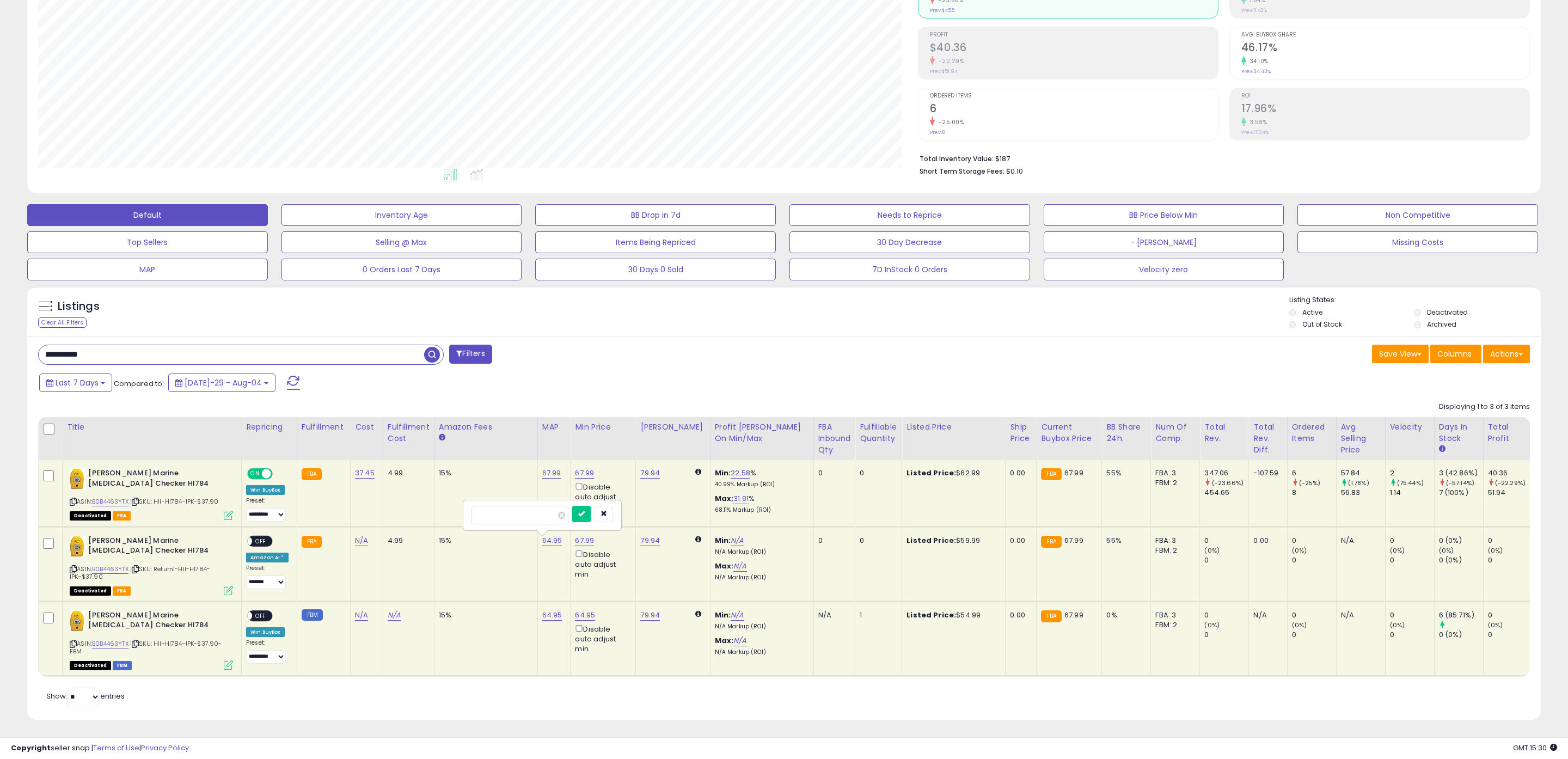
click at [412, 508] on tbody "[PERSON_NAME] Marine [MEDICAL_DATA] Checker HI784 ASIN: B0B4463YTX | SKU: HII-H…" at bounding box center [912, 568] width 1747 height 216
type input "*****"
click at [585, 511] on button "submit" at bounding box center [581, 513] width 18 height 16
click at [578, 478] on link "64.95" at bounding box center [584, 473] width 19 height 11
drag, startPoint x: 538, startPoint y: 577, endPoint x: 486, endPoint y: 576, distance: 52.0
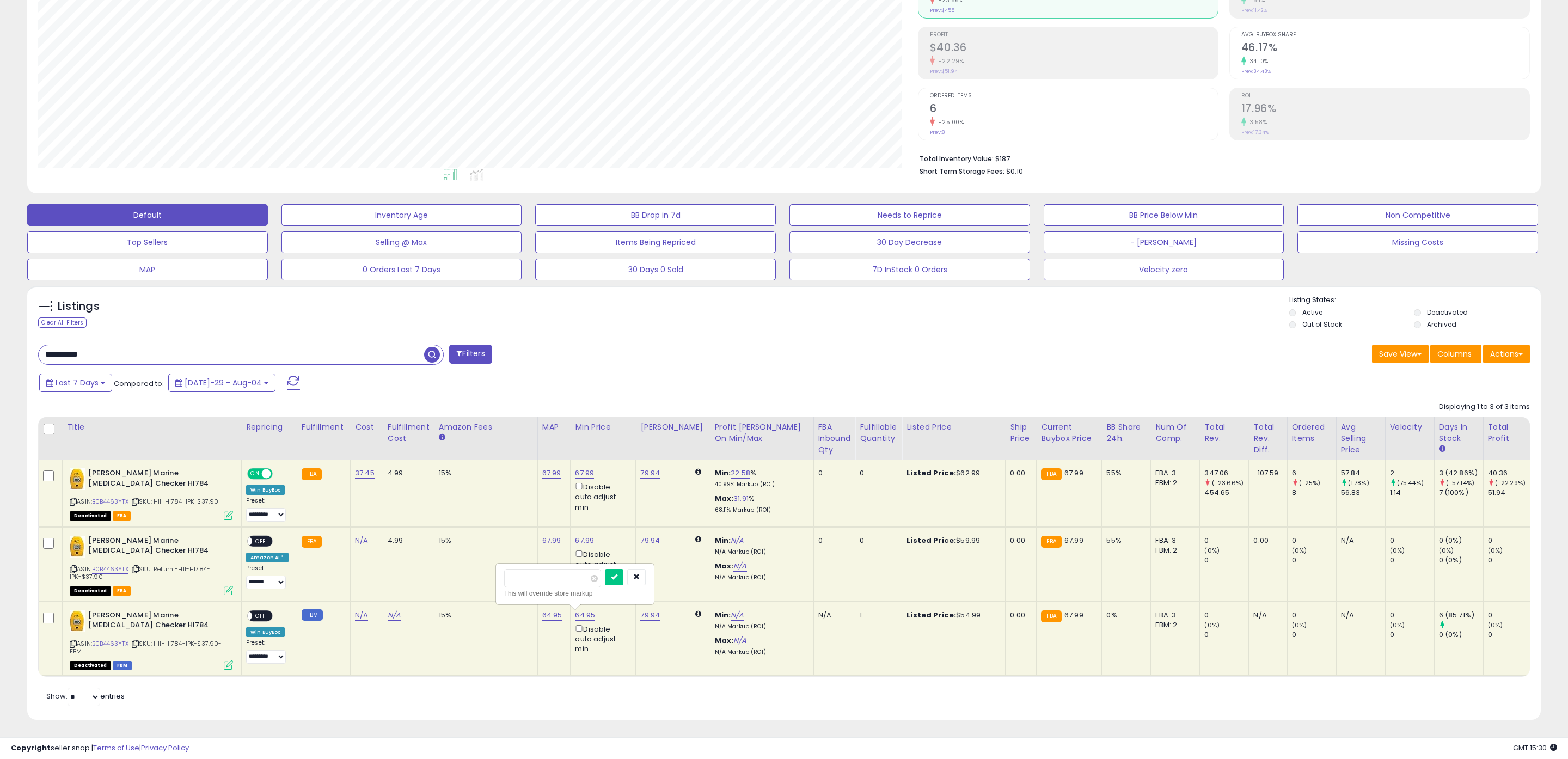
click at [487, 577] on tbody "[PERSON_NAME] Marine [MEDICAL_DATA] Checker HI784 ASIN: B0B4463YTX | SKU: HII-H…" at bounding box center [912, 568] width 1747 height 216
type input "*****"
click at [623, 581] on button "submit" at bounding box center [614, 576] width 18 height 16
click at [544, 478] on link "64.95" at bounding box center [552, 473] width 19 height 11
drag, startPoint x: 514, startPoint y: 587, endPoint x: 443, endPoint y: 584, distance: 71.1
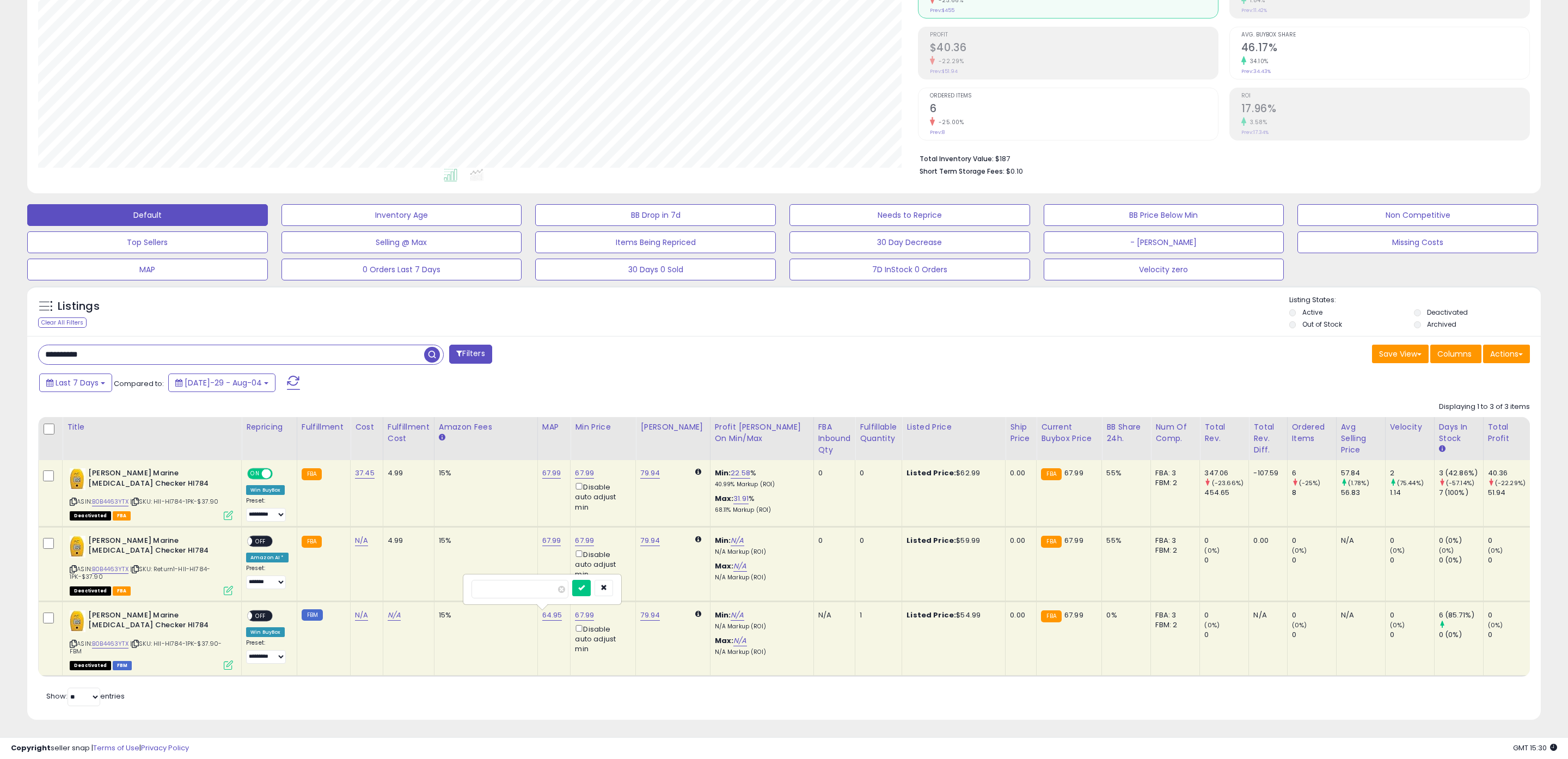
click at [443, 584] on tbody "[PERSON_NAME] Marine [MEDICAL_DATA] Checker HI784 ASIN: B0B4463YTX | SKU: HII-H…" at bounding box center [912, 568] width 1747 height 216
type input "*****"
click at [585, 584] on icon "submit" at bounding box center [582, 587] width 7 height 7
